Goal: Entertainment & Leisure: Consume media (video, audio)

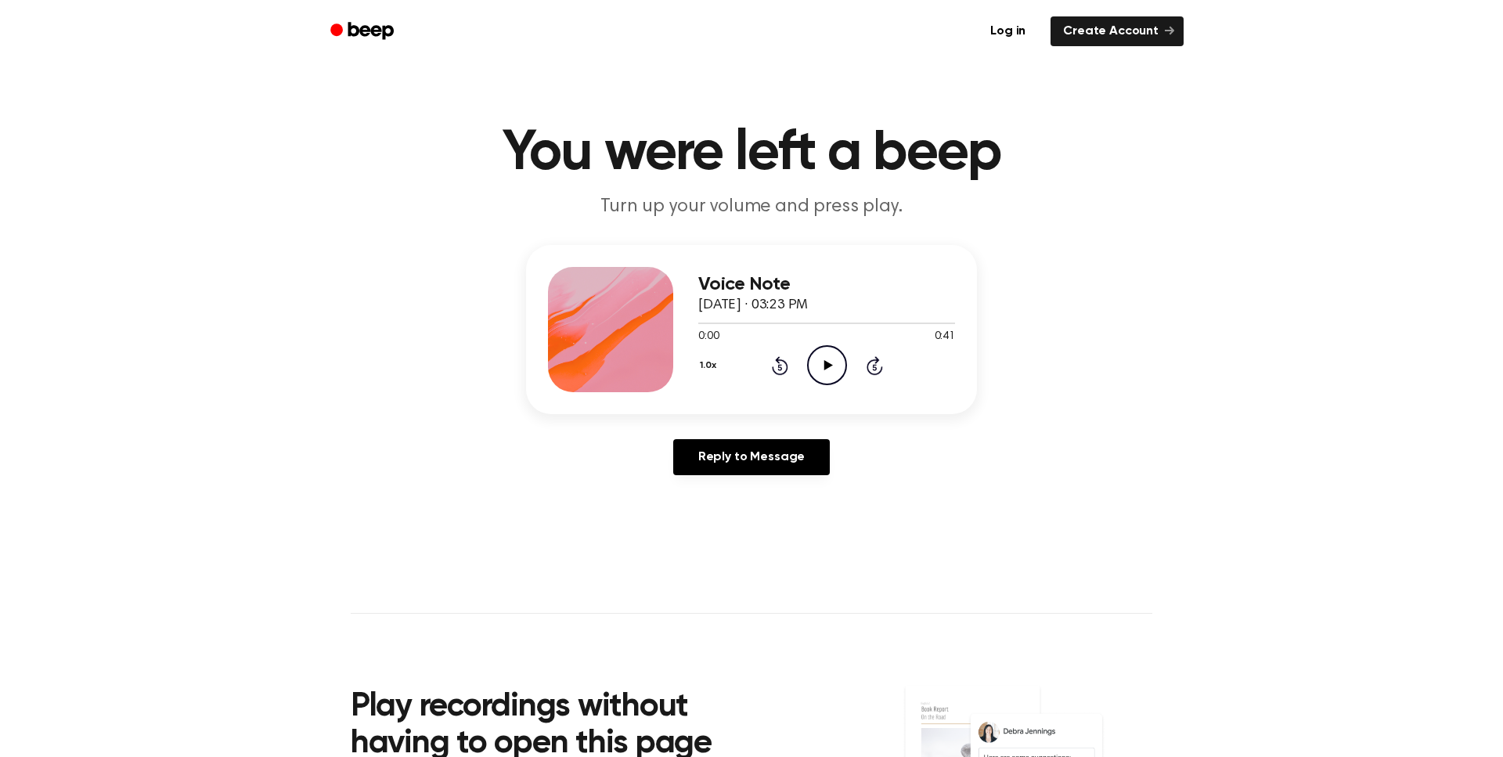
click at [813, 368] on icon "Play Audio" at bounding box center [827, 365] width 40 height 40
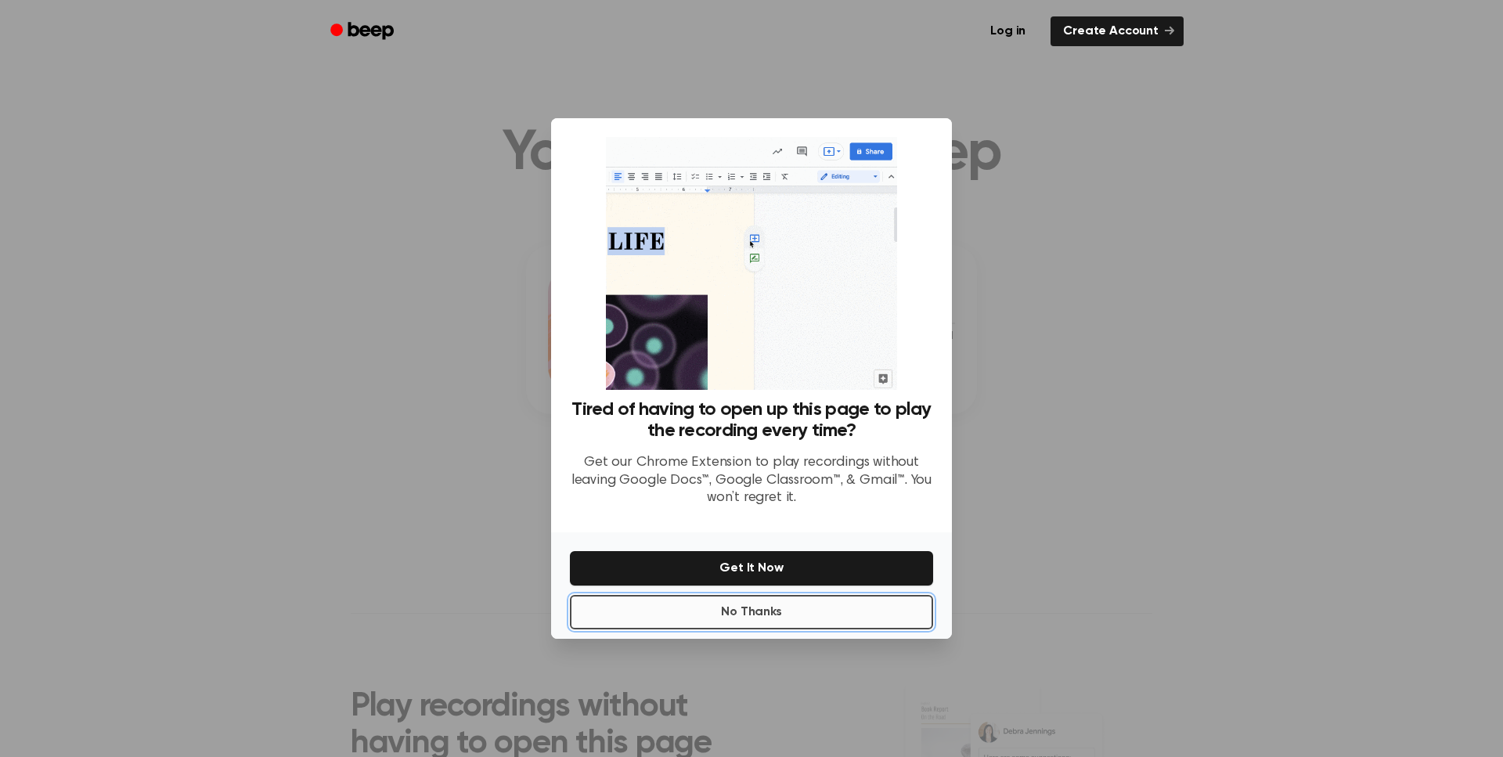
click at [747, 617] on button "No Thanks" at bounding box center [751, 612] width 363 height 34
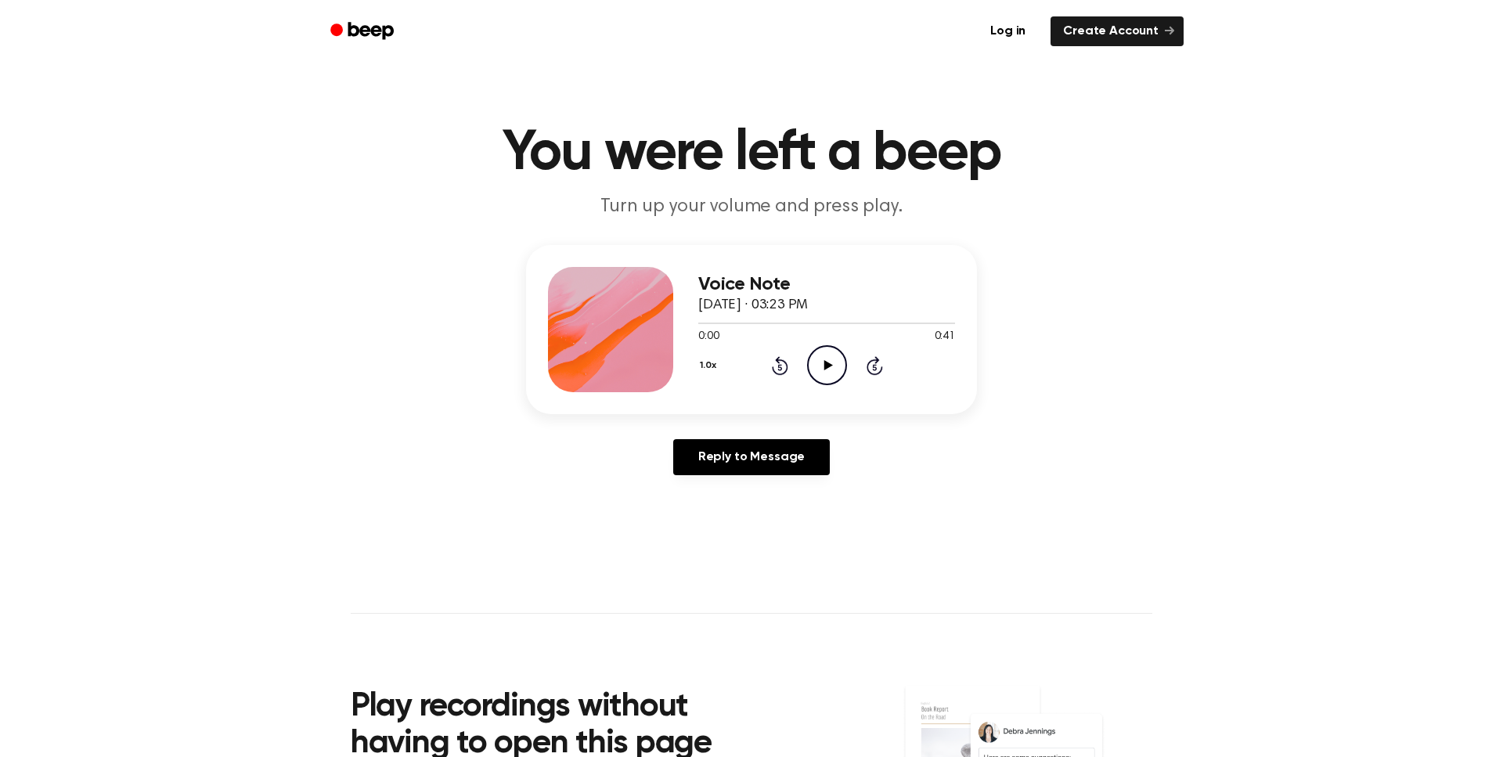
click at [831, 358] on icon "Play Audio" at bounding box center [827, 365] width 40 height 40
click at [839, 359] on icon "Pause Audio" at bounding box center [827, 365] width 40 height 40
click at [834, 353] on icon "Play Audio" at bounding box center [827, 365] width 40 height 40
click at [836, 367] on icon "Pause Audio" at bounding box center [827, 365] width 40 height 40
click at [727, 329] on div "0:32 0:46" at bounding box center [826, 337] width 257 height 16
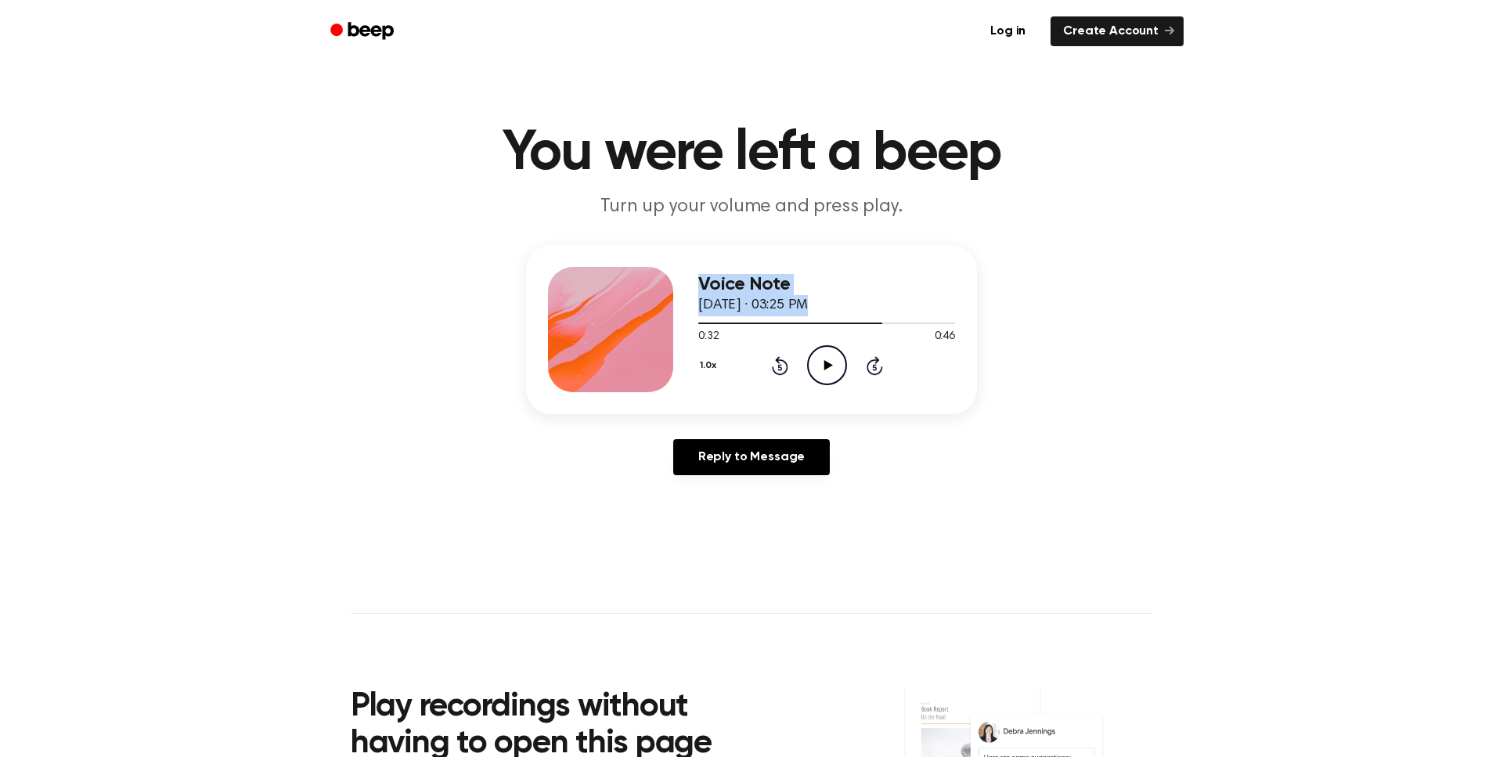
drag, startPoint x: 724, startPoint y: 324, endPoint x: 677, endPoint y: 326, distance: 47.0
click at [677, 326] on div "Voice Note [DATE] · 03:25 PM 0:32 0:46 Your browser does not support the [objec…" at bounding box center [751, 329] width 451 height 169
click at [700, 326] on div at bounding box center [826, 322] width 257 height 13
click at [826, 359] on icon "Play Audio" at bounding box center [827, 365] width 40 height 40
click at [827, 373] on icon "Pause Audio" at bounding box center [827, 365] width 40 height 40
